Goal: Contribute content

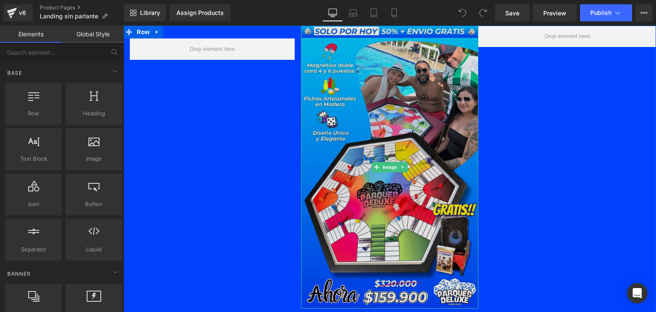
click at [403, 145] on img at bounding box center [390, 167] width 178 height 283
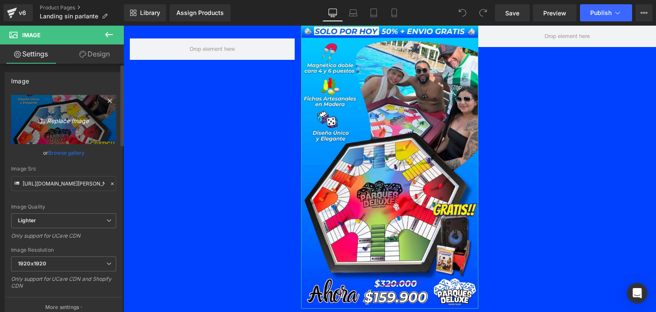
click at [70, 118] on icon "Replace Image" at bounding box center [63, 119] width 68 height 11
type input "C:\fakepath\Copia-[PERSON_NAME]-BANNER-PRINCIPAL-BASE-_10_ (1).webp"
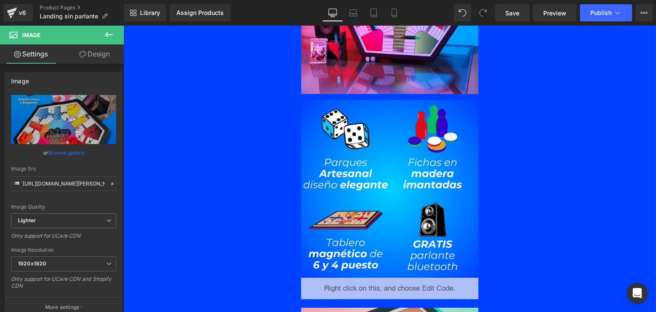
scroll to position [906, 0]
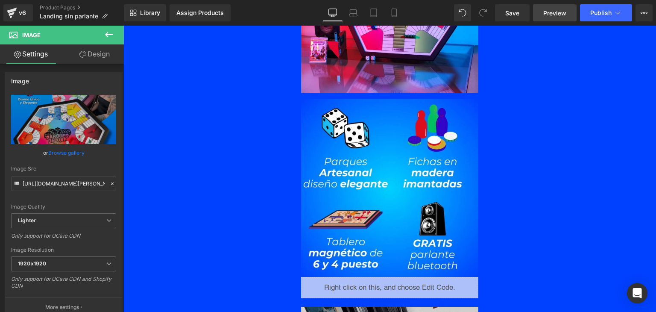
type input "[URL][DOMAIN_NAME][PERSON_NAME]"
click at [519, 20] on link "Save" at bounding box center [512, 12] width 35 height 17
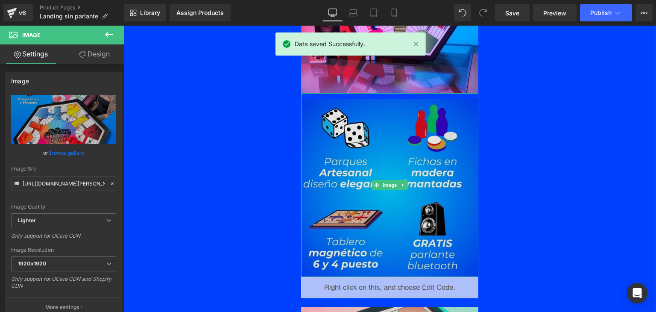
click at [329, 199] on img at bounding box center [390, 185] width 178 height 184
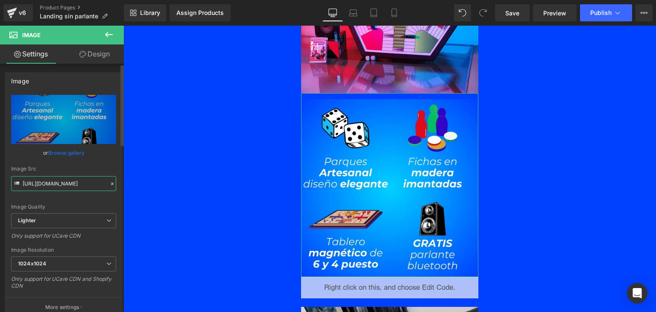
click at [72, 184] on input "[URL][DOMAIN_NAME]" at bounding box center [63, 183] width 105 height 15
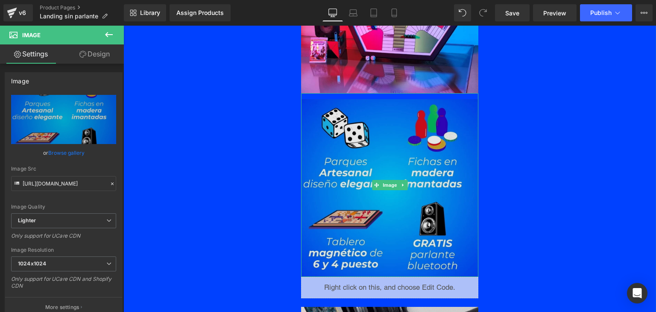
click at [324, 153] on img at bounding box center [390, 185] width 178 height 184
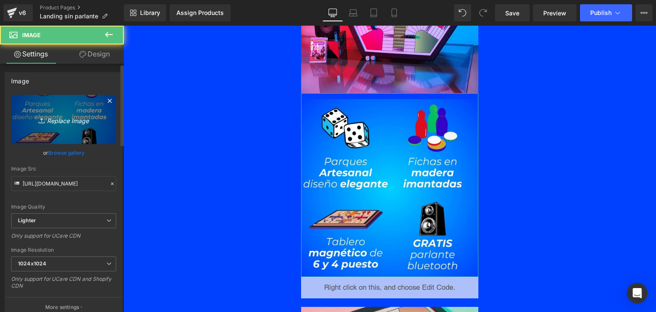
click at [77, 108] on link "Replace Image" at bounding box center [63, 119] width 105 height 49
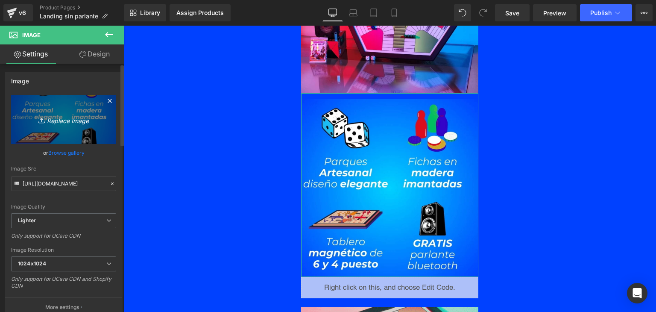
type input "C:\fakepath\Fitness-gym (1).webp"
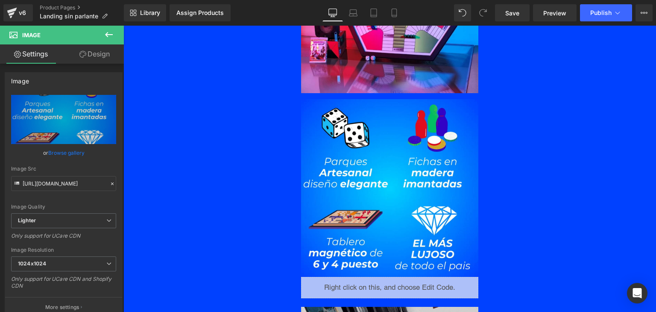
type input "[URL][DOMAIN_NAME]"
click at [509, 9] on span "Save" at bounding box center [512, 13] width 14 height 9
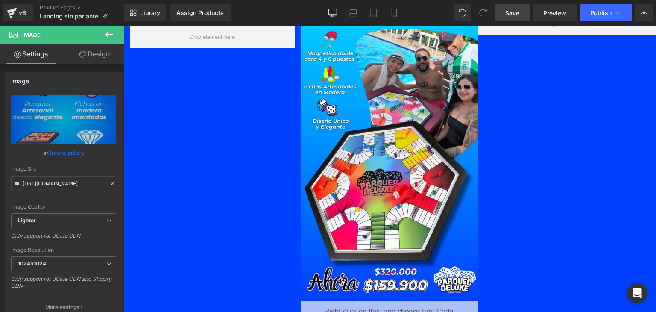
scroll to position [0, 0]
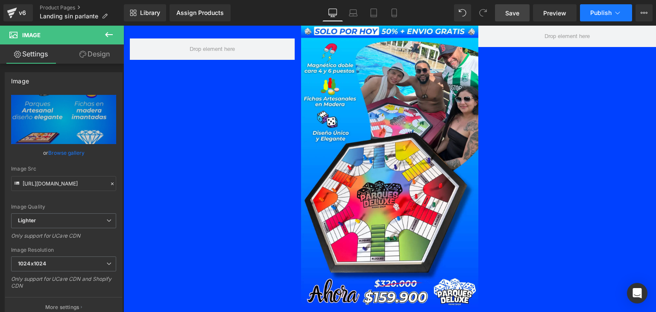
click at [589, 17] on button "Publish" at bounding box center [606, 12] width 52 height 17
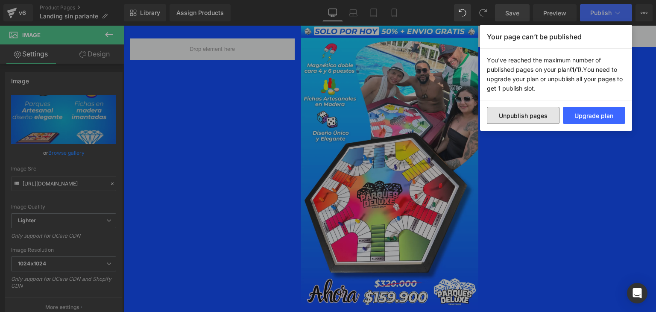
click at [543, 118] on button "Unpublish pages" at bounding box center [523, 115] width 73 height 17
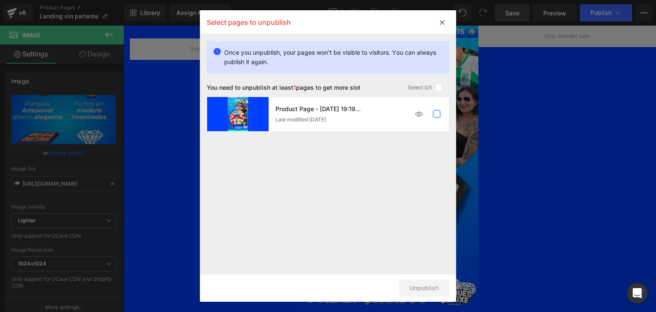
click at [437, 116] on label at bounding box center [437, 114] width 8 height 8
click at [436, 114] on input "checkbox" at bounding box center [436, 114] width 0 height 0
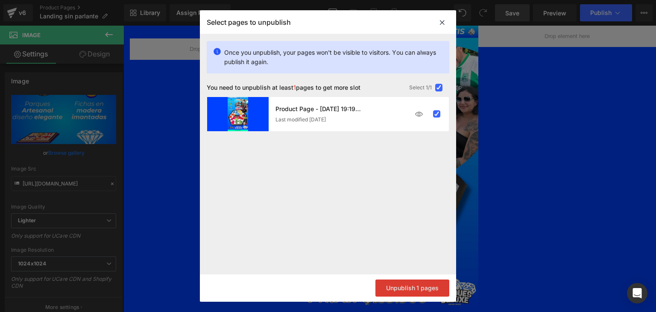
click at [416, 292] on button "Unpublish 1 pages" at bounding box center [412, 287] width 74 height 17
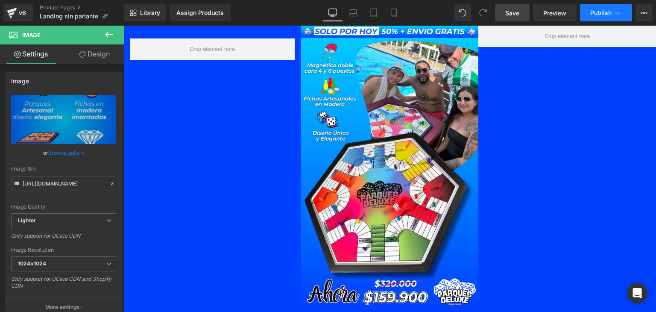
click at [589, 15] on button "Publish" at bounding box center [606, 12] width 52 height 17
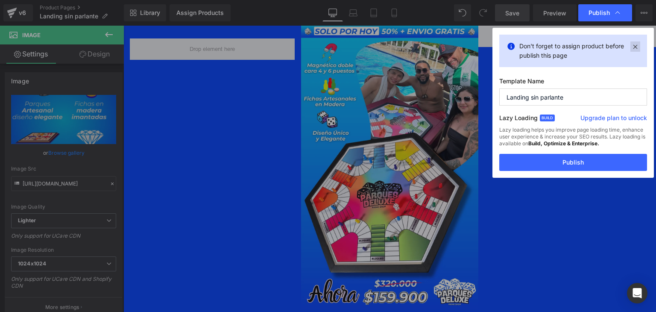
click at [635, 50] on icon at bounding box center [635, 46] width 10 height 10
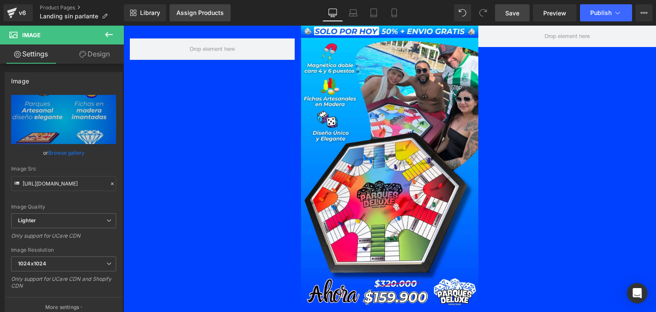
click at [203, 17] on link "Assign Products" at bounding box center [199, 12] width 61 height 17
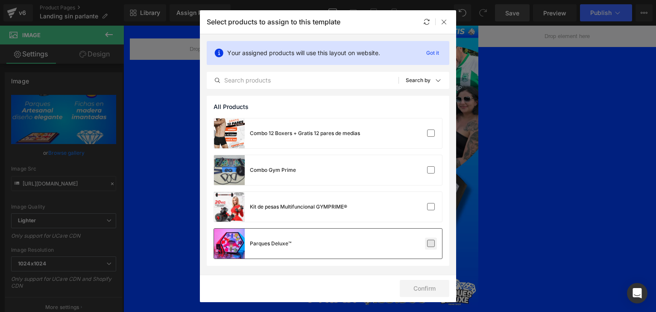
click at [432, 239] on label at bounding box center [431, 243] width 8 height 8
click at [431, 243] on input "checkbox" at bounding box center [431, 243] width 0 height 0
click at [414, 291] on button "Confirm" at bounding box center [424, 288] width 50 height 17
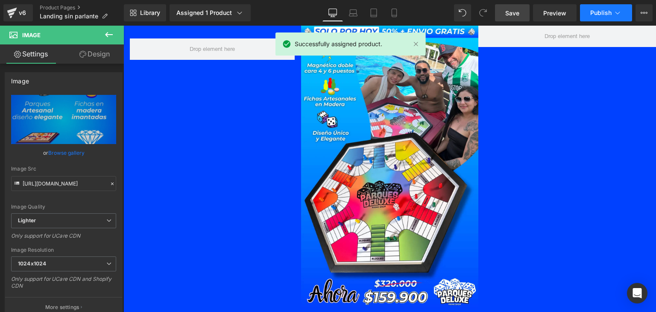
click at [607, 17] on button "Publish" at bounding box center [606, 12] width 52 height 17
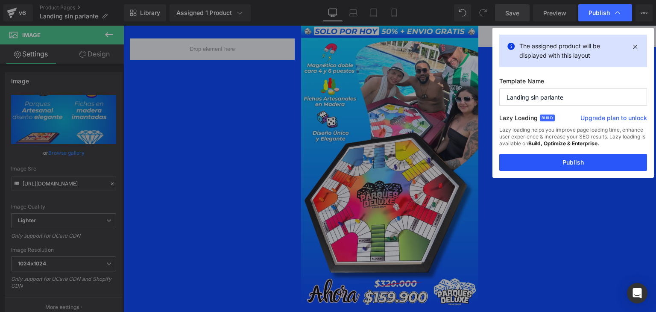
click at [562, 168] on button "Publish" at bounding box center [573, 162] width 148 height 17
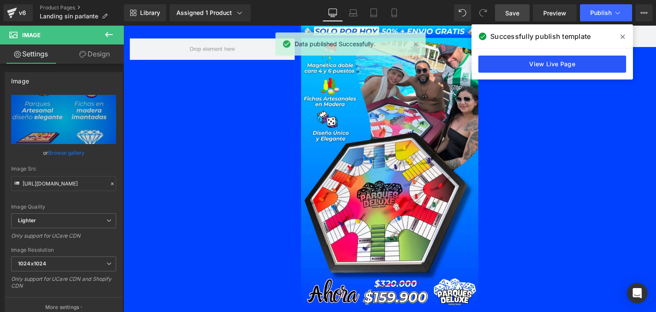
click at [576, 71] on link "View Live Page" at bounding box center [552, 63] width 148 height 17
